Goal: Find specific page/section: Find specific page/section

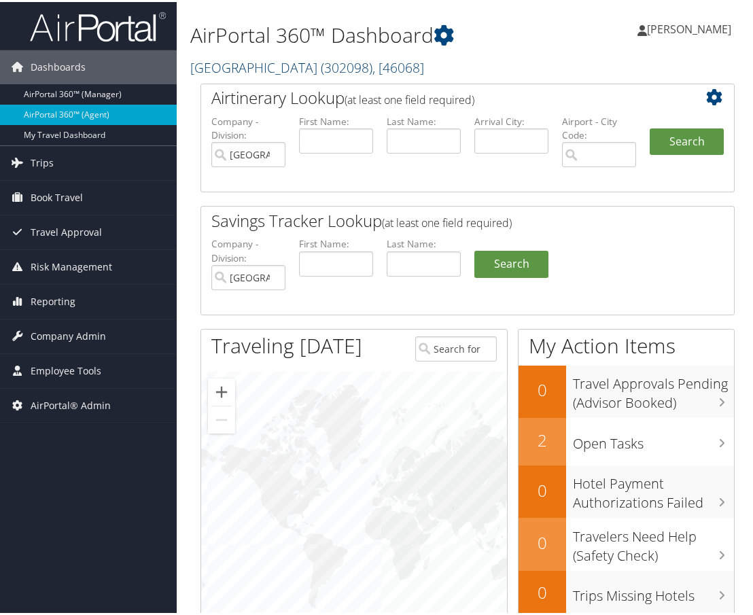
click at [320, 60] on link "Cache Creek Casino Resort ( 302098 ) , [ 46068 ]" at bounding box center [307, 65] width 234 height 18
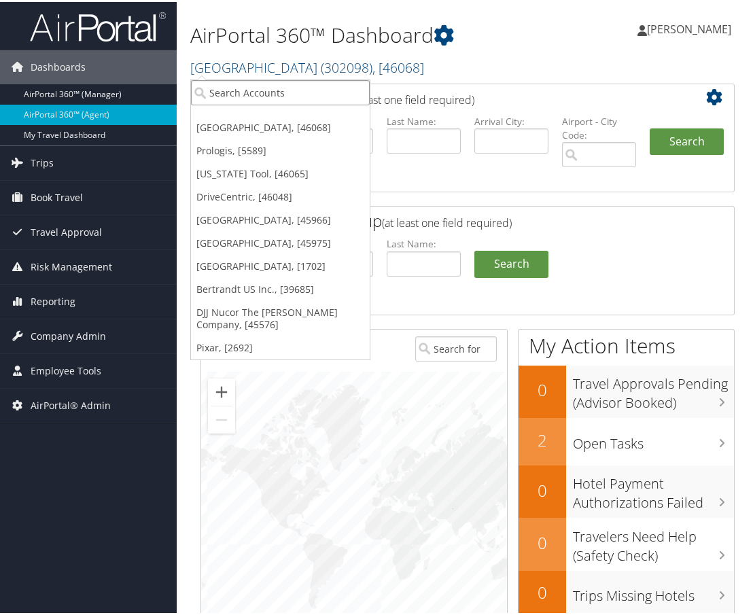
click at [293, 86] on input "search" at bounding box center [280, 90] width 179 height 25
type input "ch g"
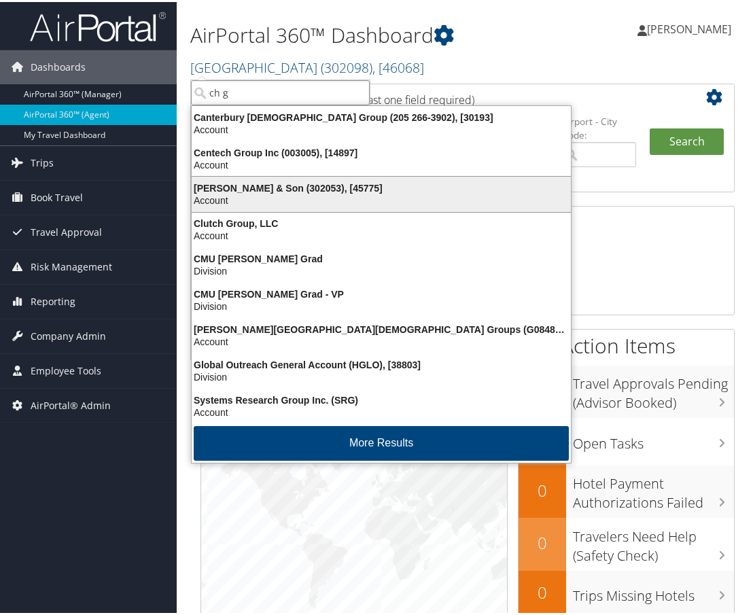
click at [256, 197] on div "Account" at bounding box center [380, 198] width 395 height 12
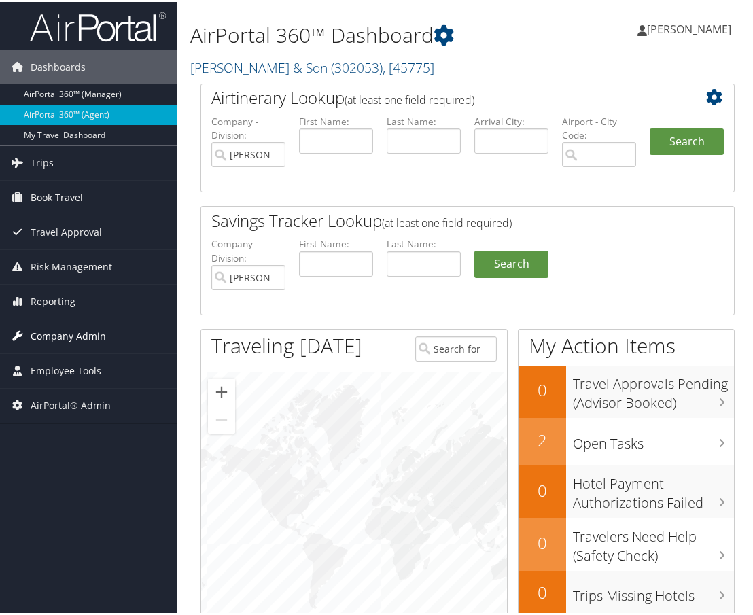
click at [66, 334] on span "Company Admin" at bounding box center [68, 334] width 75 height 34
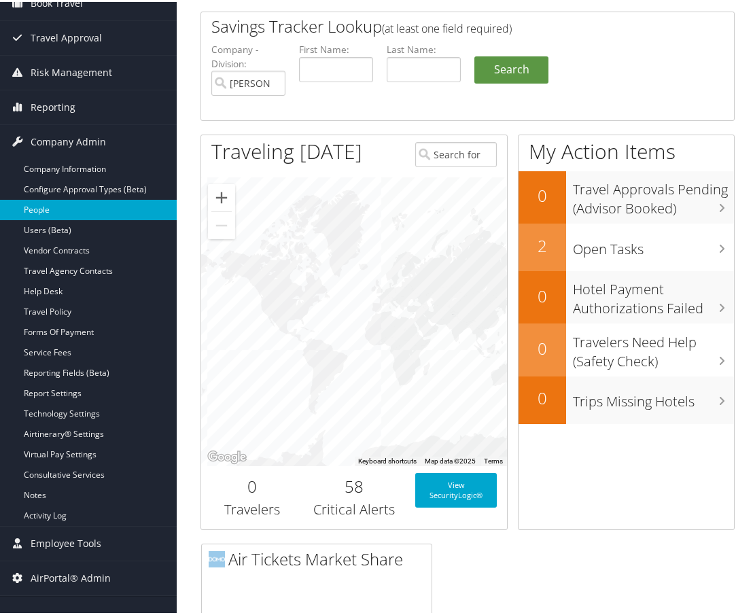
scroll to position [204, 0]
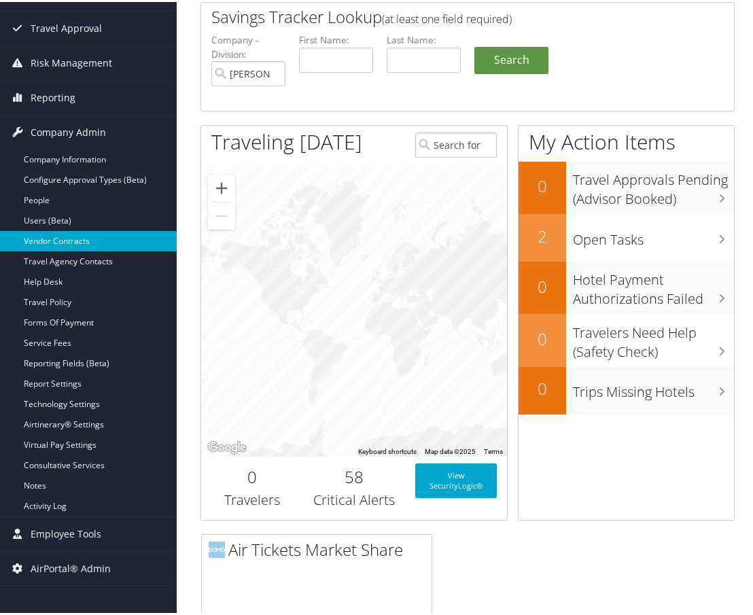
click at [78, 240] on link "Vendor Contracts" at bounding box center [88, 239] width 177 height 20
